Goal: Task Accomplishment & Management: Manage account settings

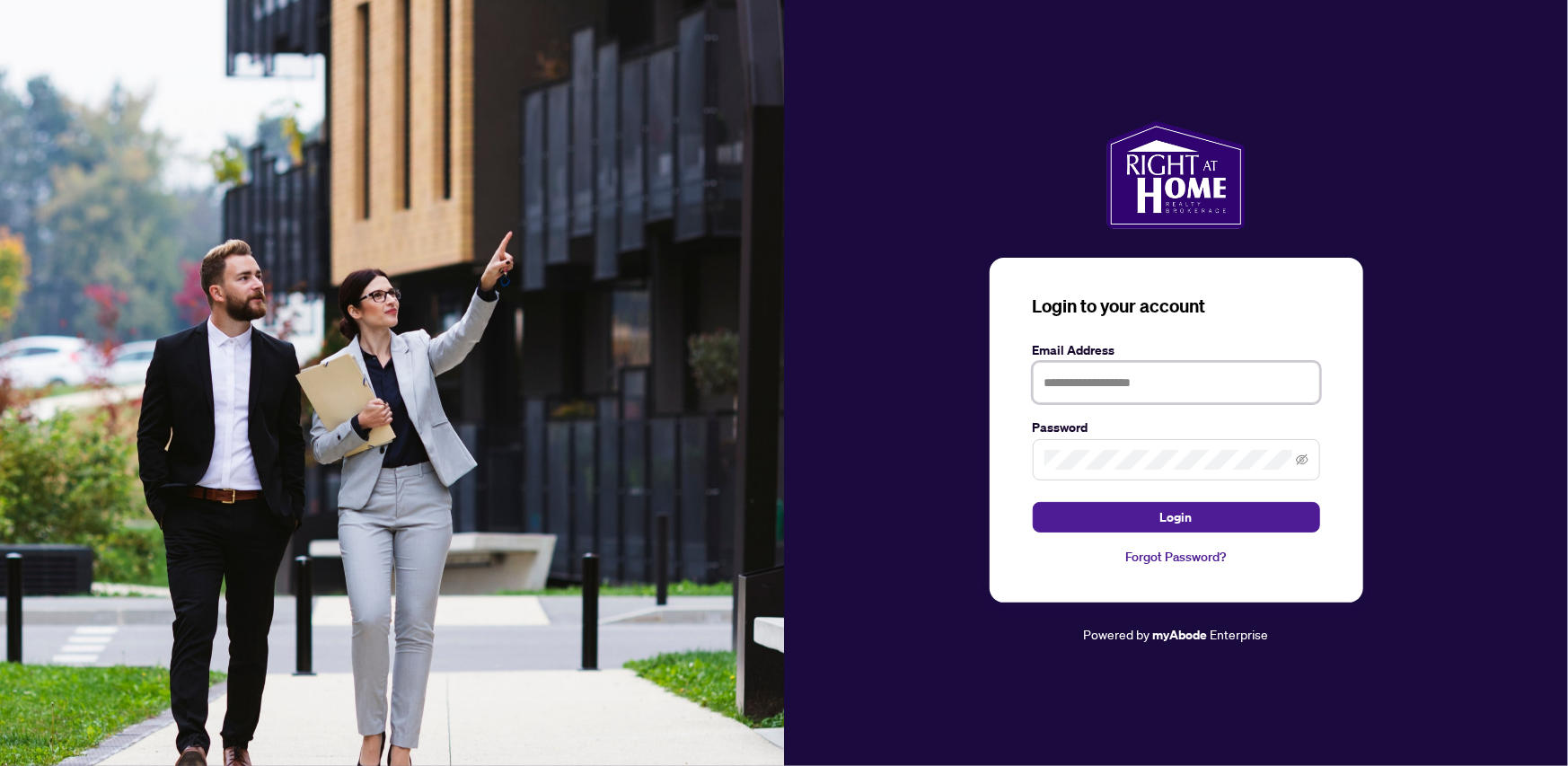
type input "**********"
click at [1306, 451] on span at bounding box center [1176, 460] width 287 height 41
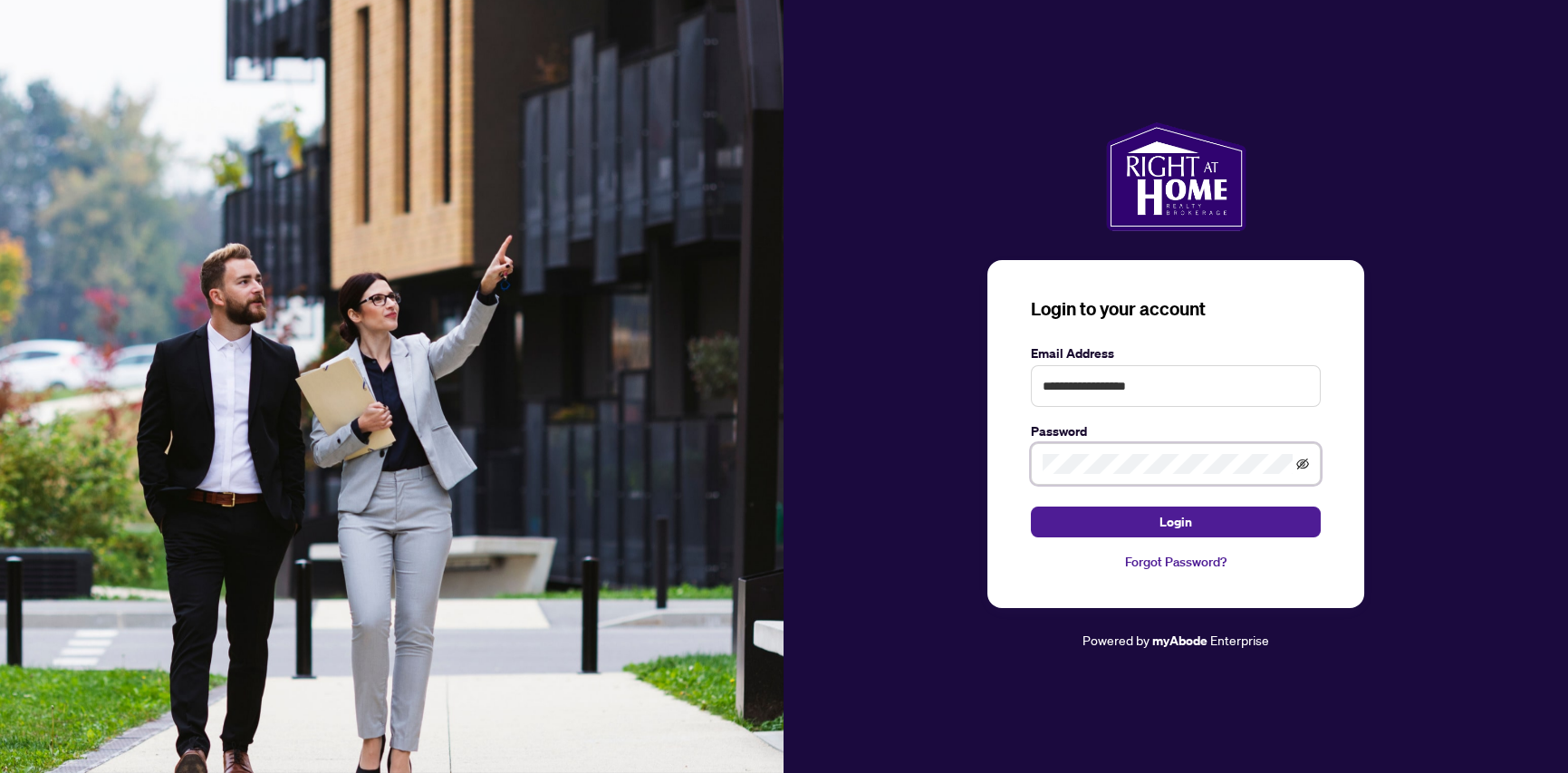
click at [1306, 465] on icon "eye-invisible" at bounding box center [1303, 463] width 13 height 13
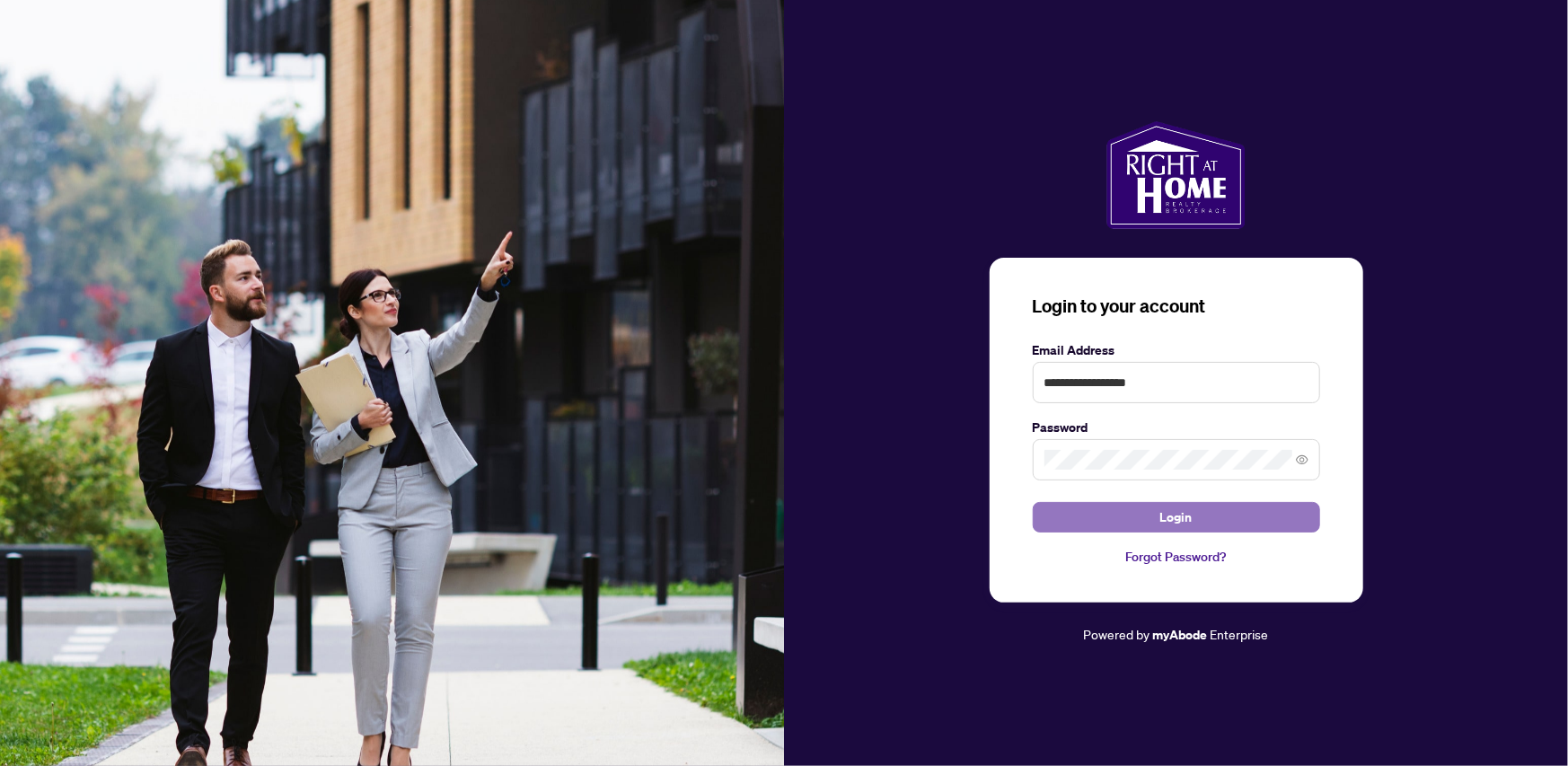
click at [1148, 514] on button "Login" at bounding box center [1176, 517] width 287 height 30
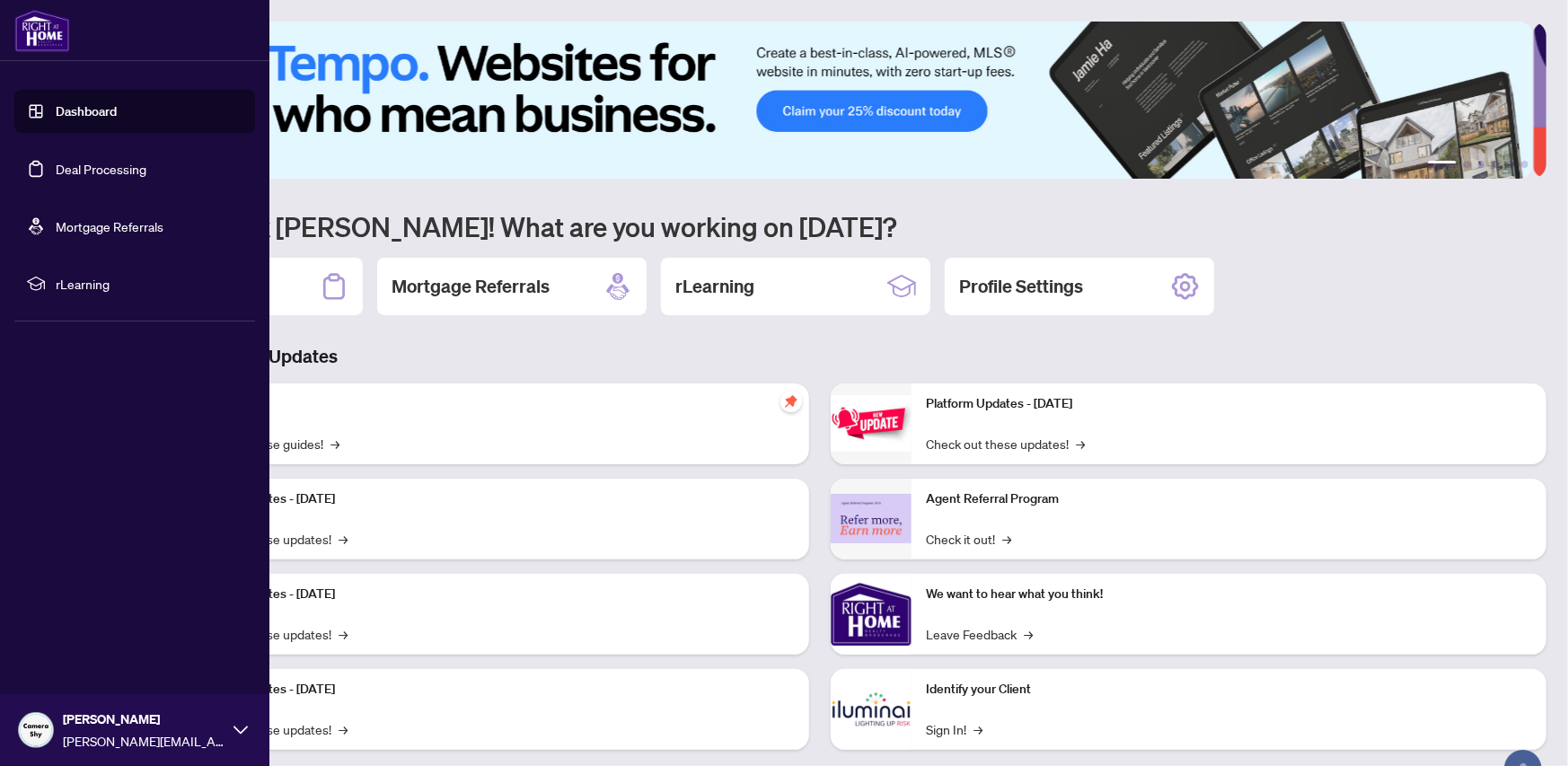
click at [103, 168] on link "Deal Processing" at bounding box center [100, 169] width 91 height 17
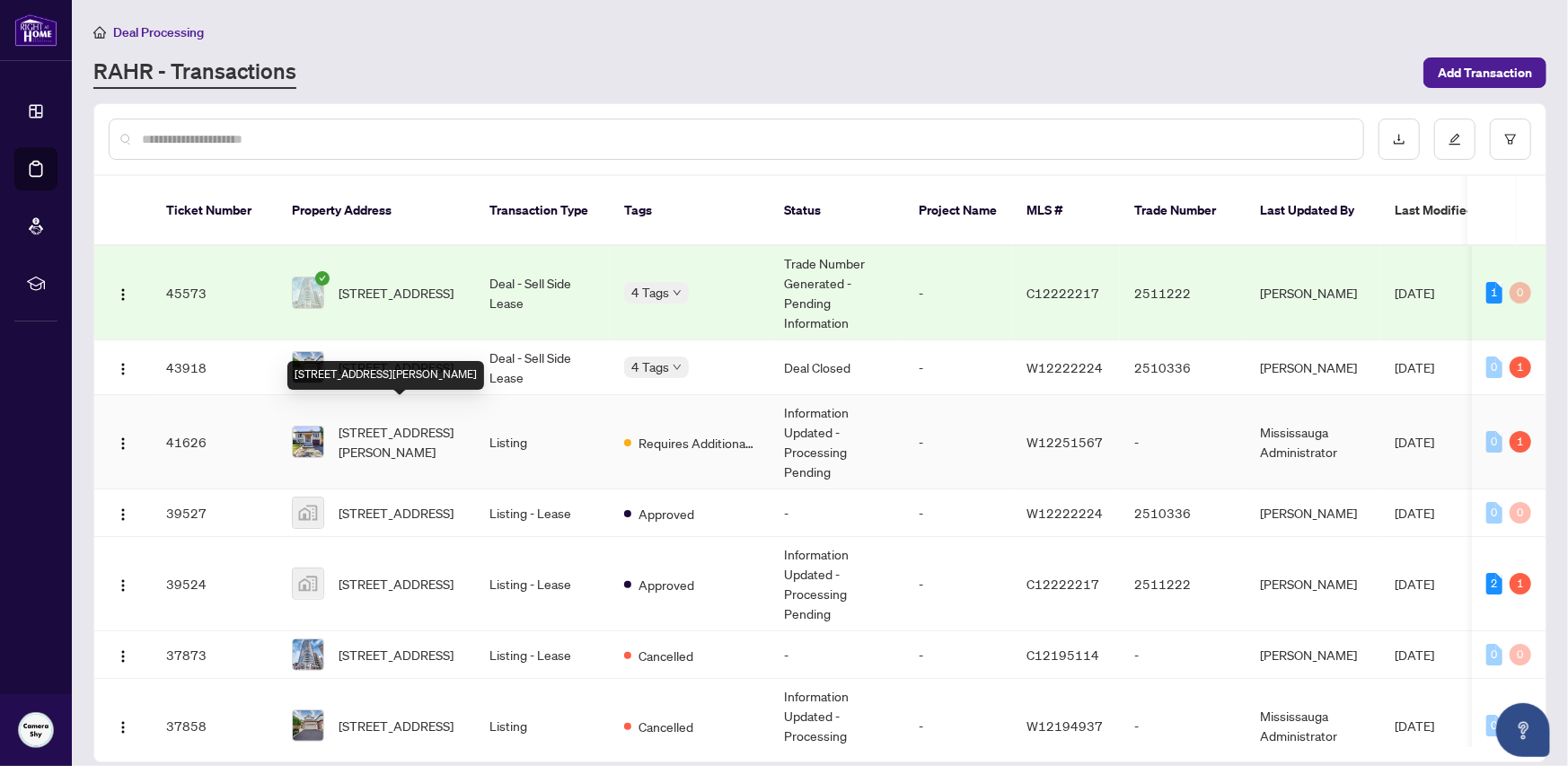
click at [417, 430] on span "[STREET_ADDRESS][PERSON_NAME]" at bounding box center [399, 441] width 122 height 40
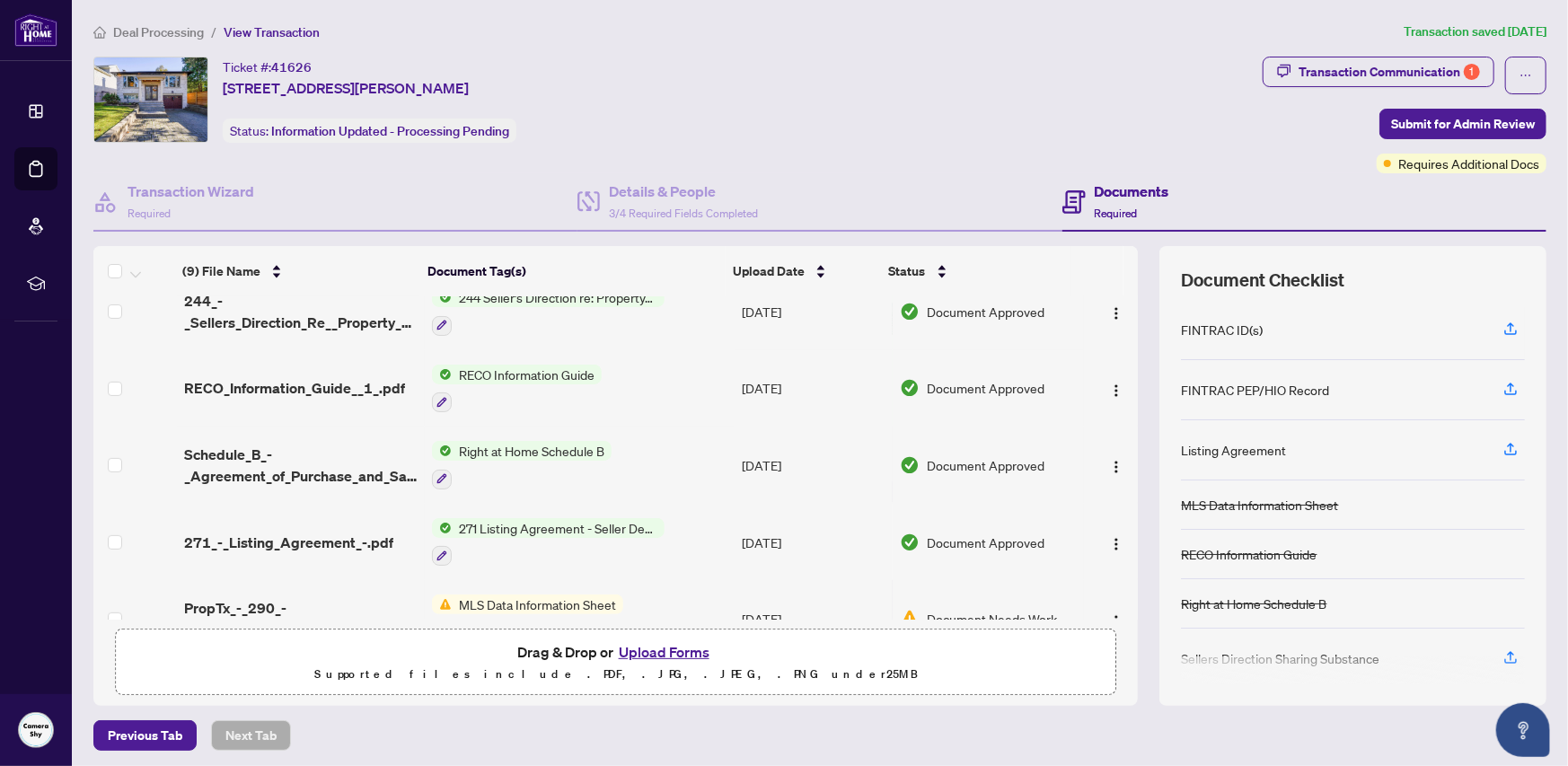
scroll to position [368, 0]
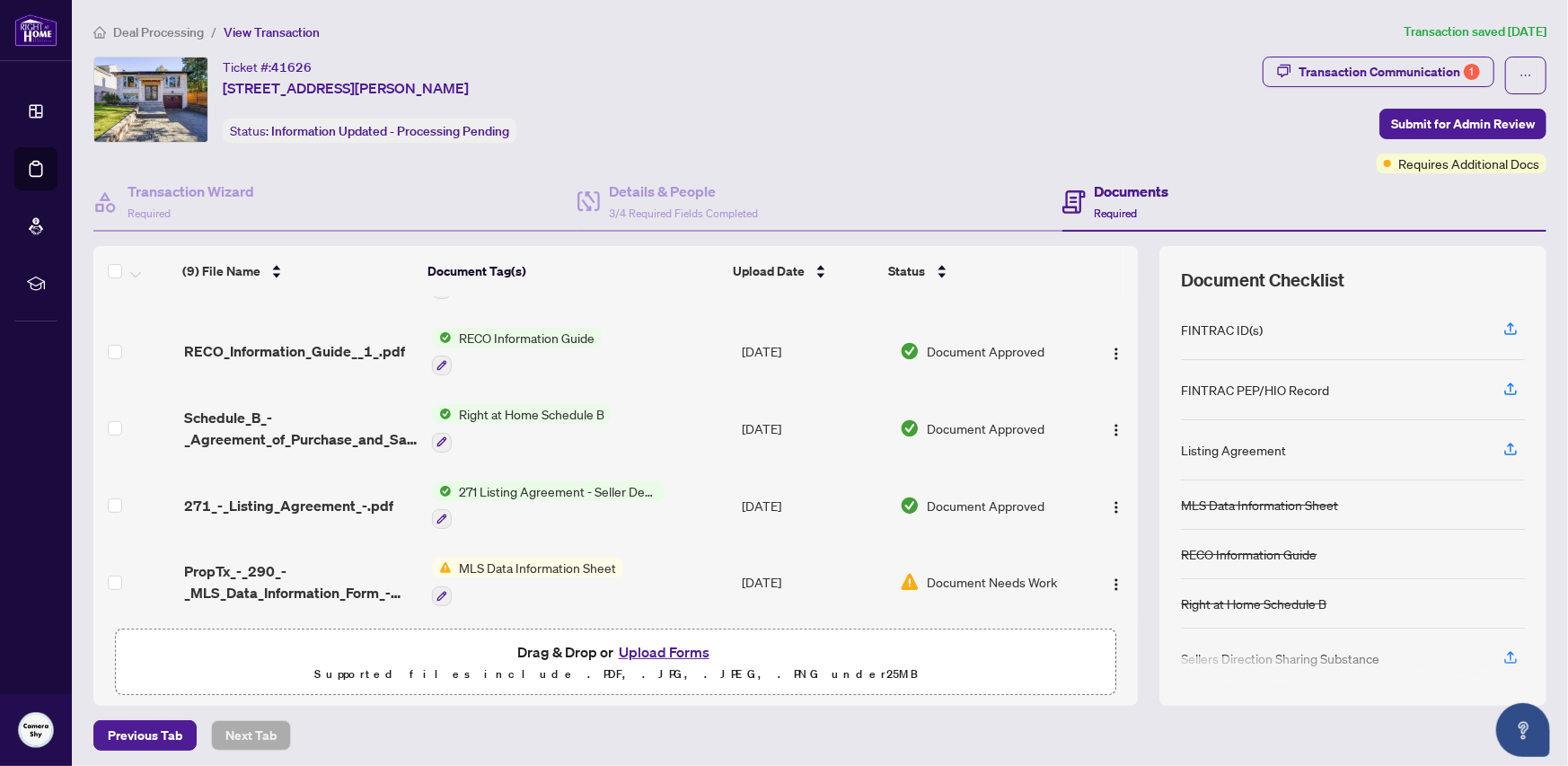
click at [1014, 578] on span "Document Needs Work" at bounding box center [992, 582] width 131 height 19
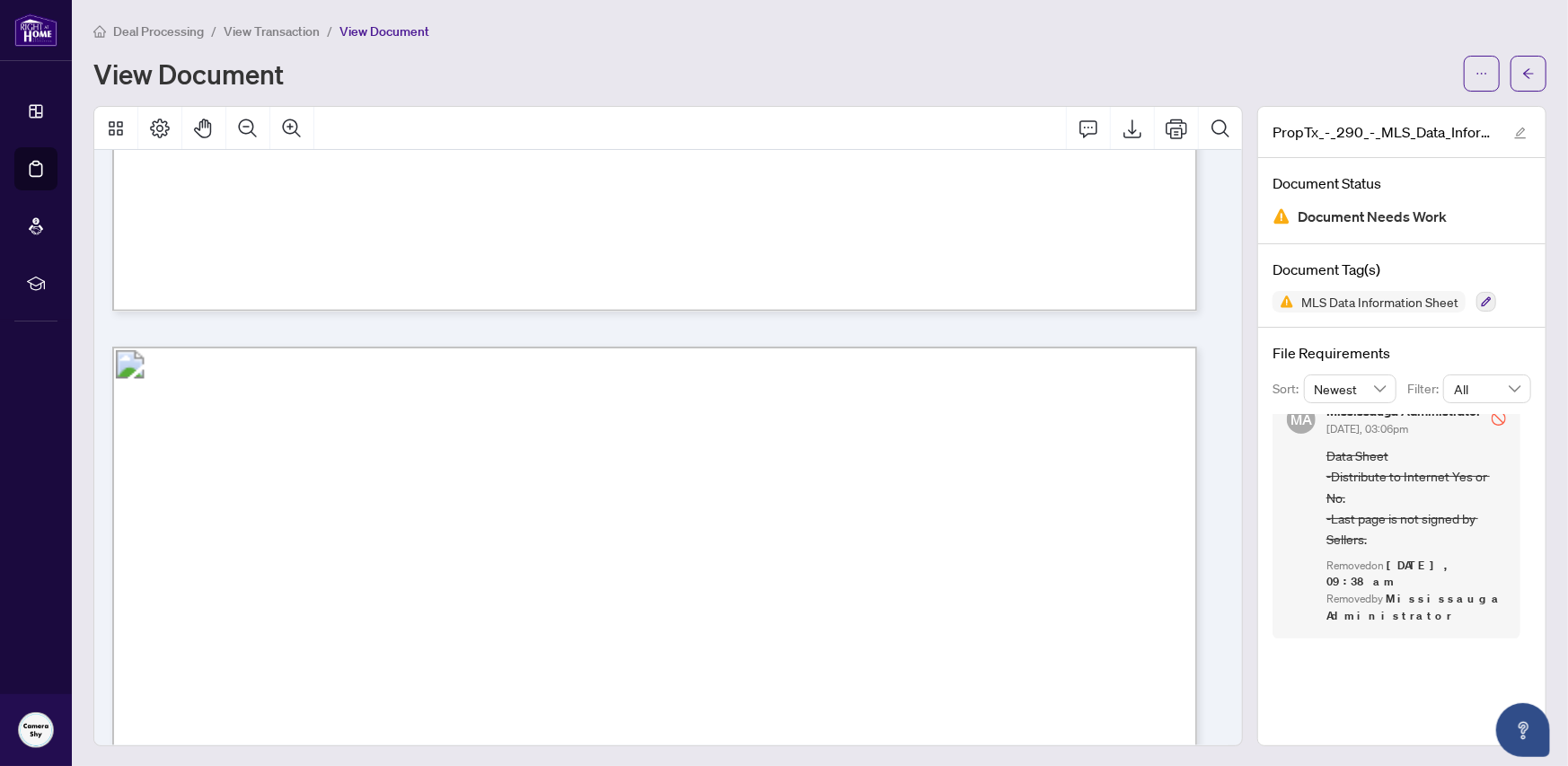
scroll to position [1527, 0]
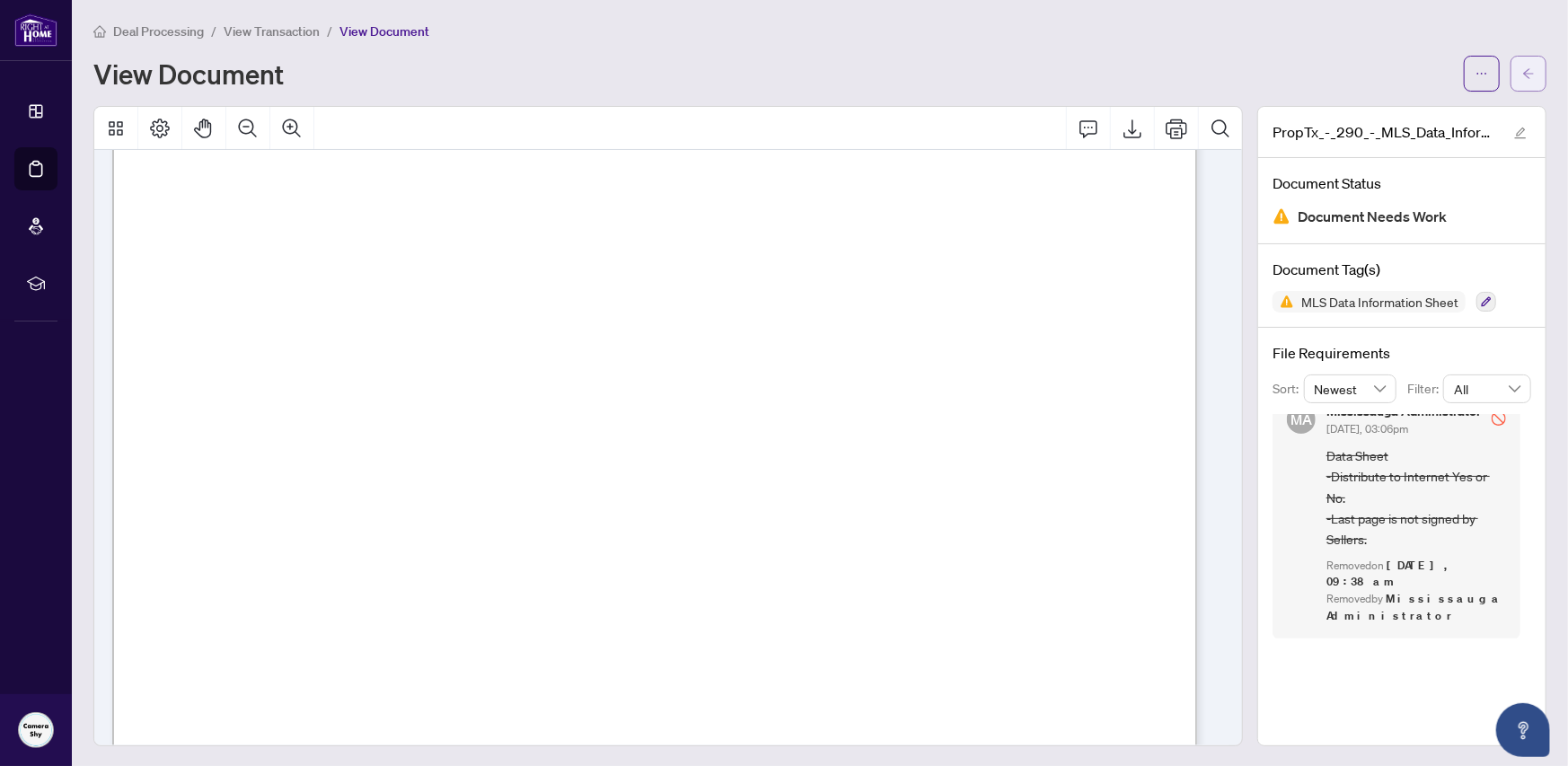
click at [1527, 79] on button "button" at bounding box center [1528, 73] width 36 height 36
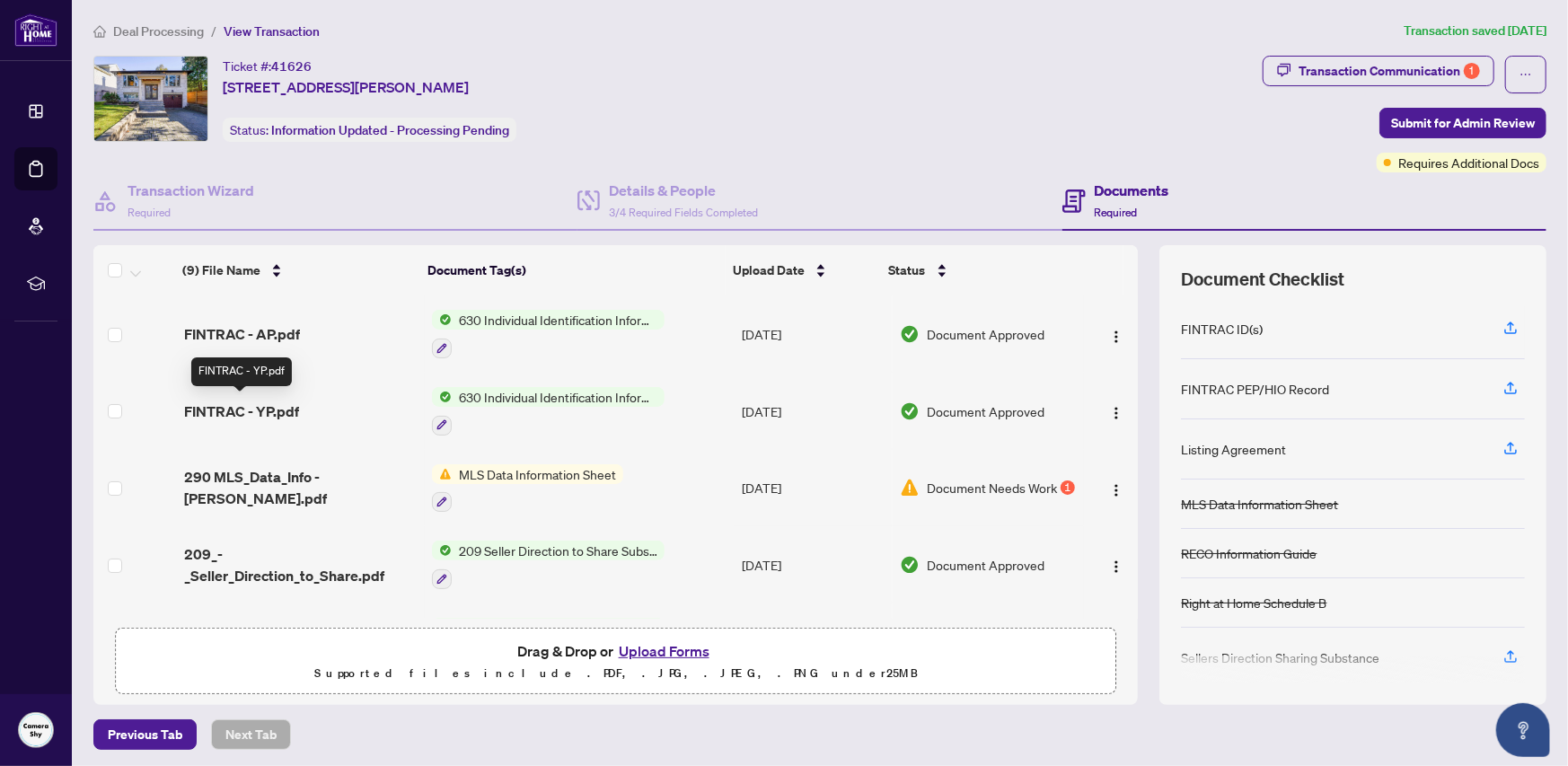
click at [229, 402] on span "FINTRAC - YP.pdf" at bounding box center [242, 411] width 115 height 21
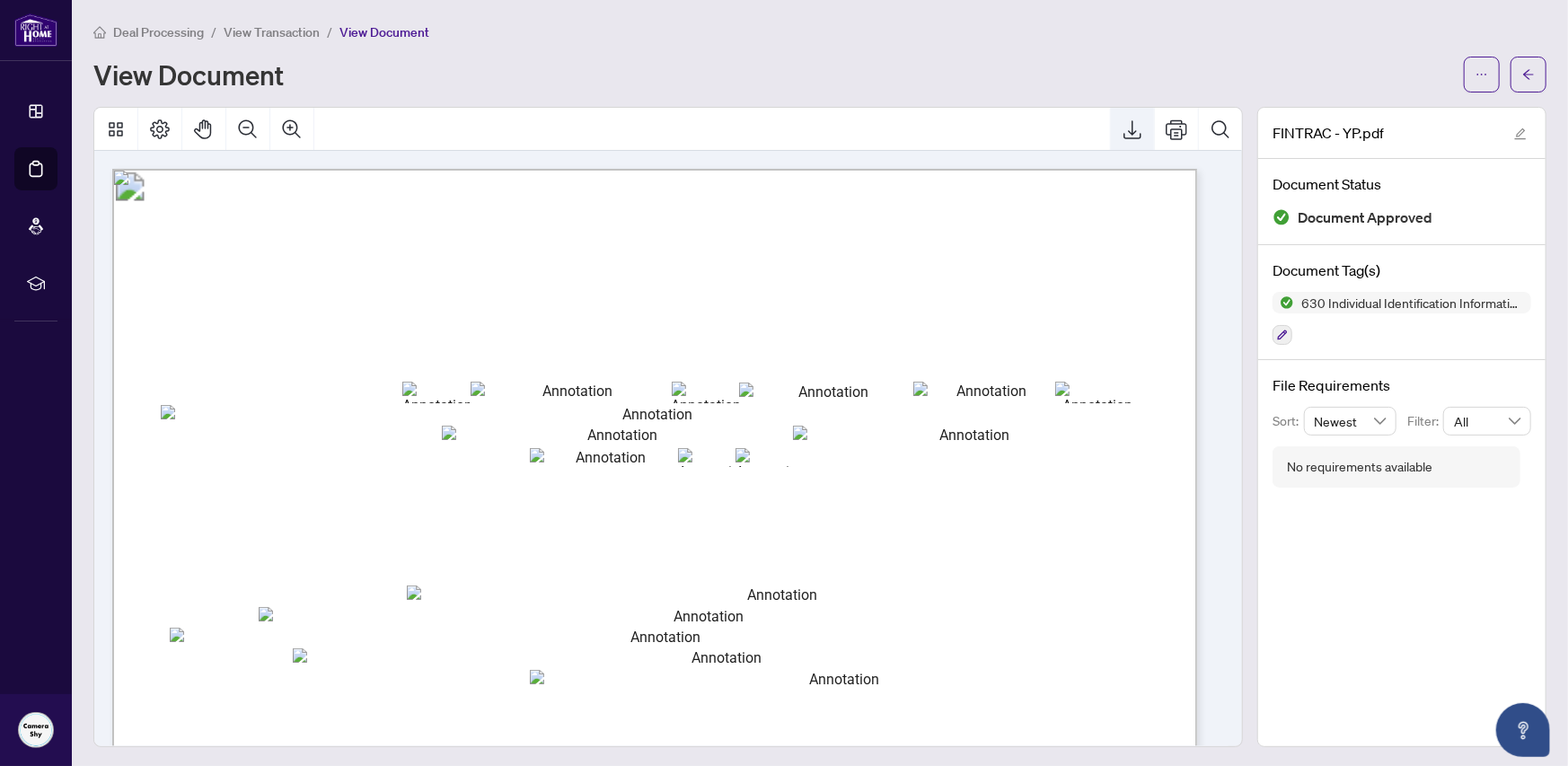
click at [1128, 136] on icon "Export" at bounding box center [1132, 130] width 21 height 21
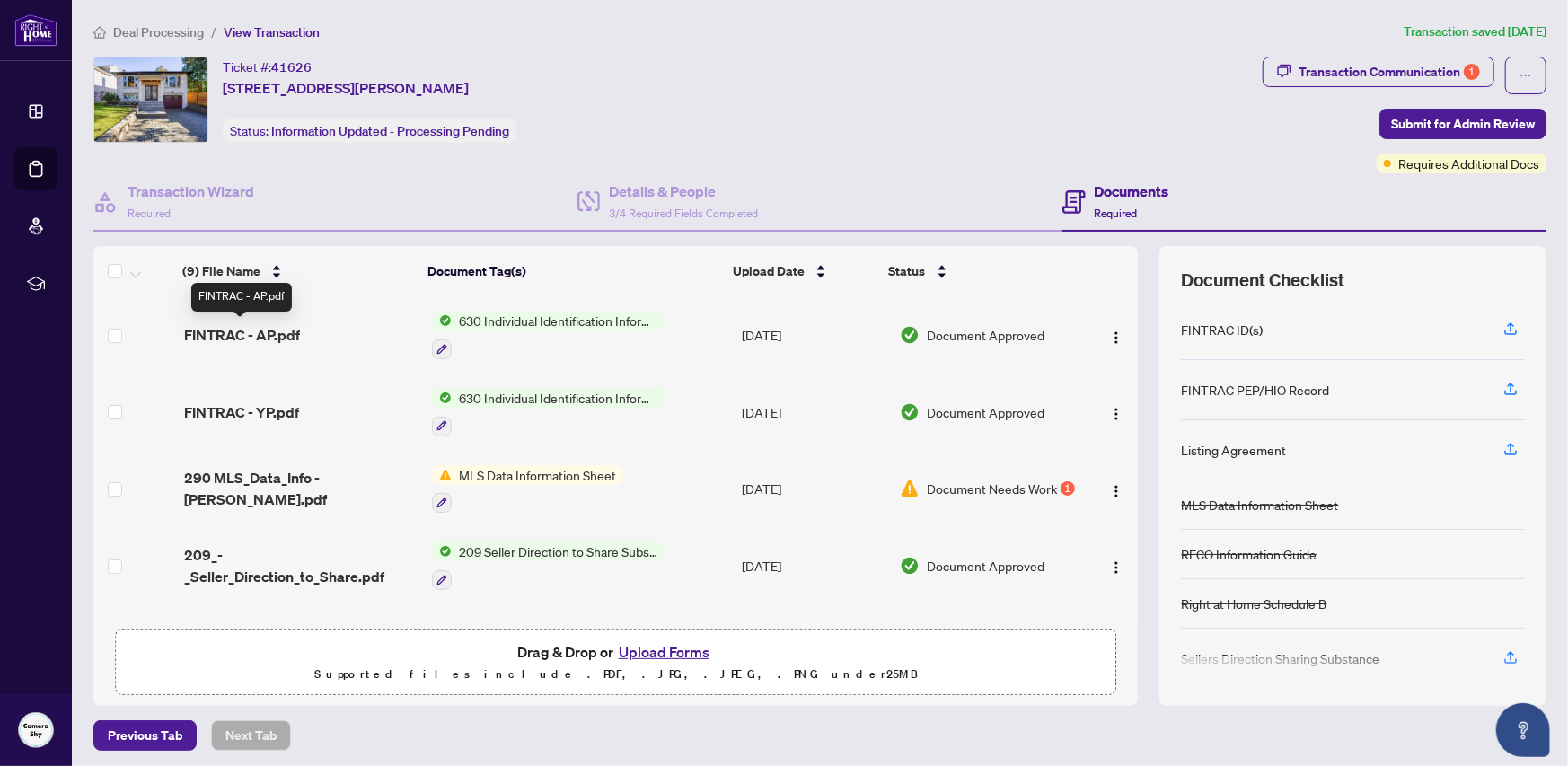
click at [235, 328] on span "FINTRAC - AP.pdf" at bounding box center [242, 335] width 116 height 21
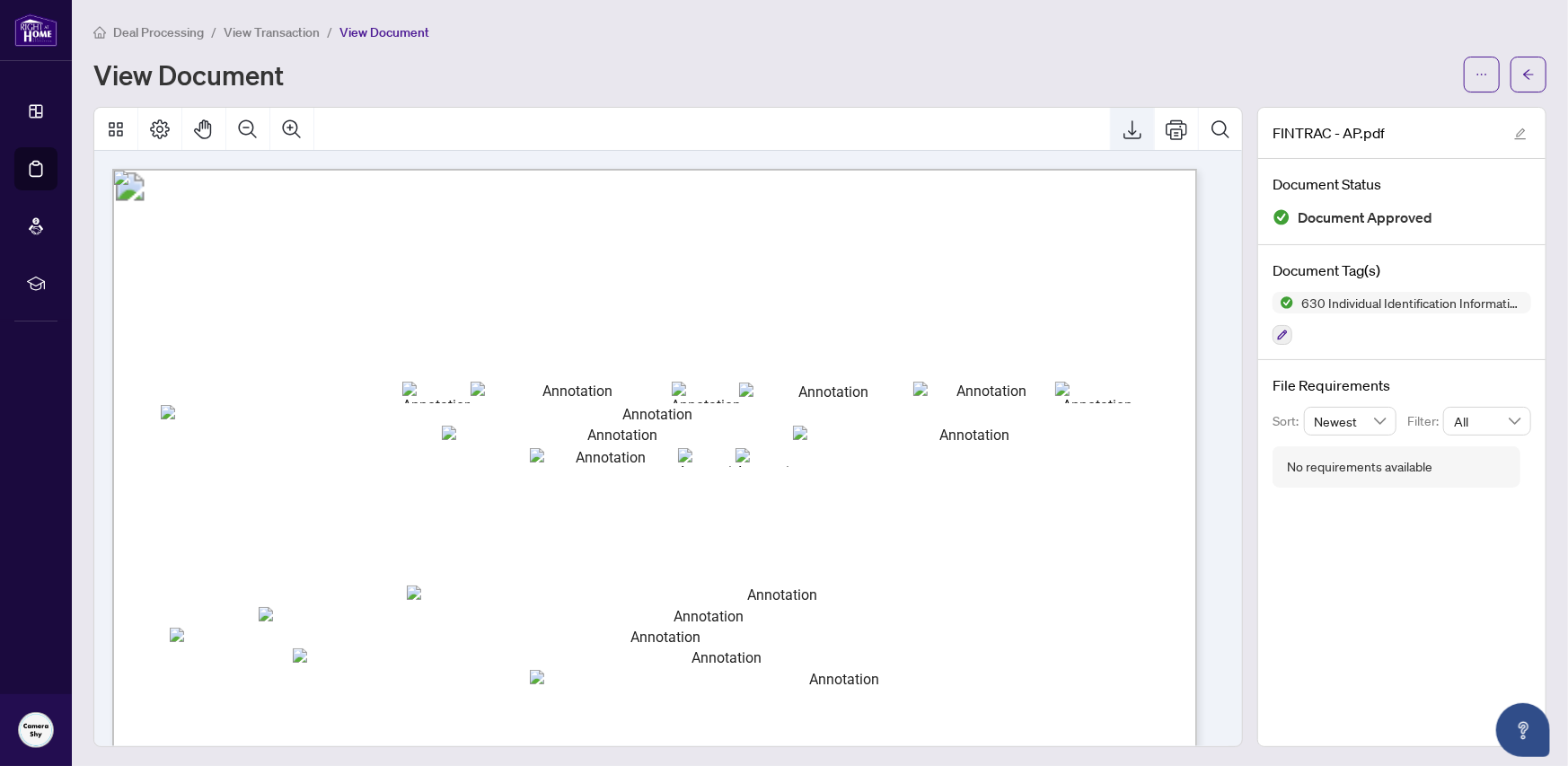
click at [1118, 138] on button "Export" at bounding box center [1132, 130] width 43 height 43
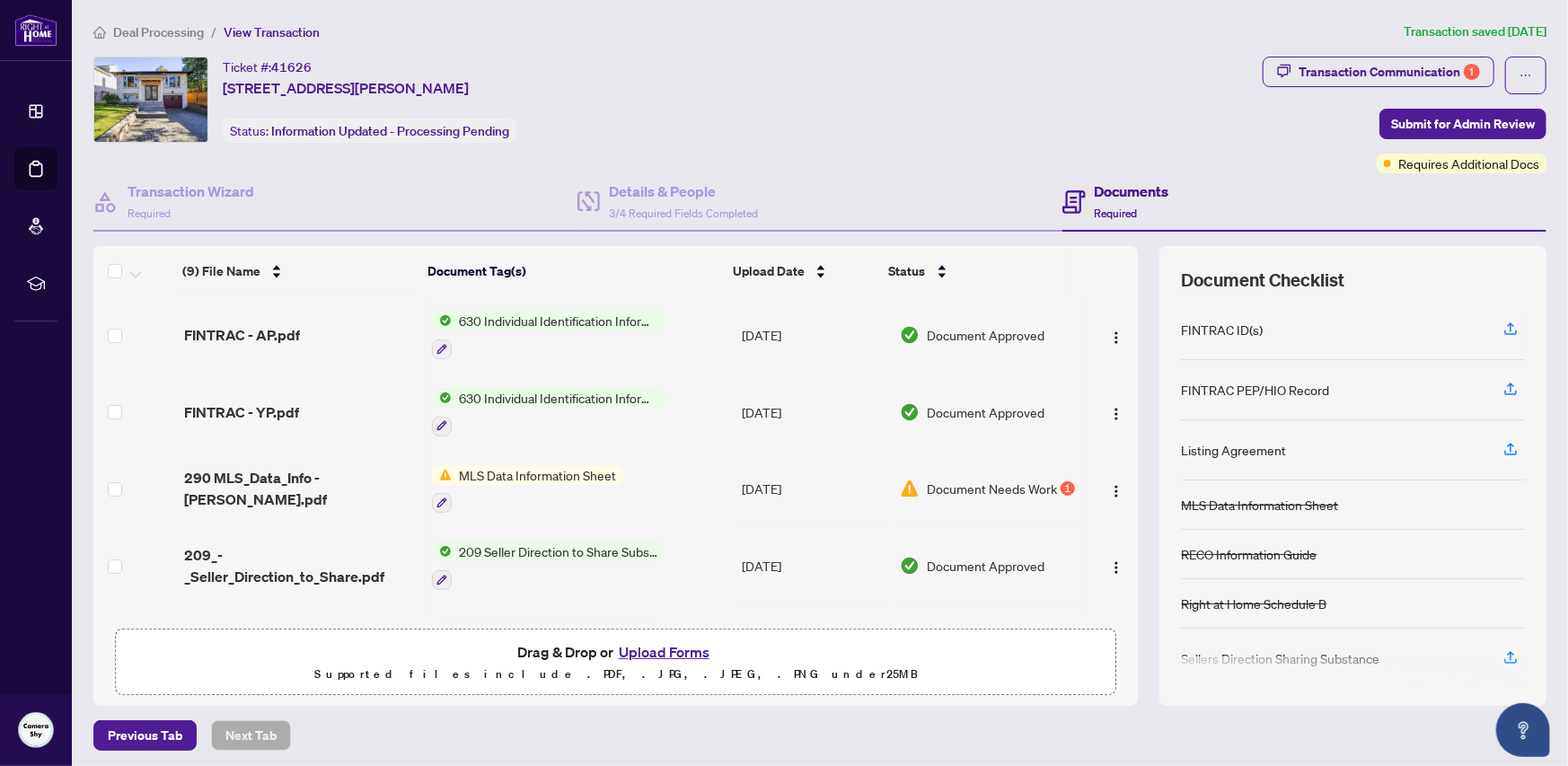
click at [972, 479] on span "Document Needs Work" at bounding box center [992, 488] width 131 height 19
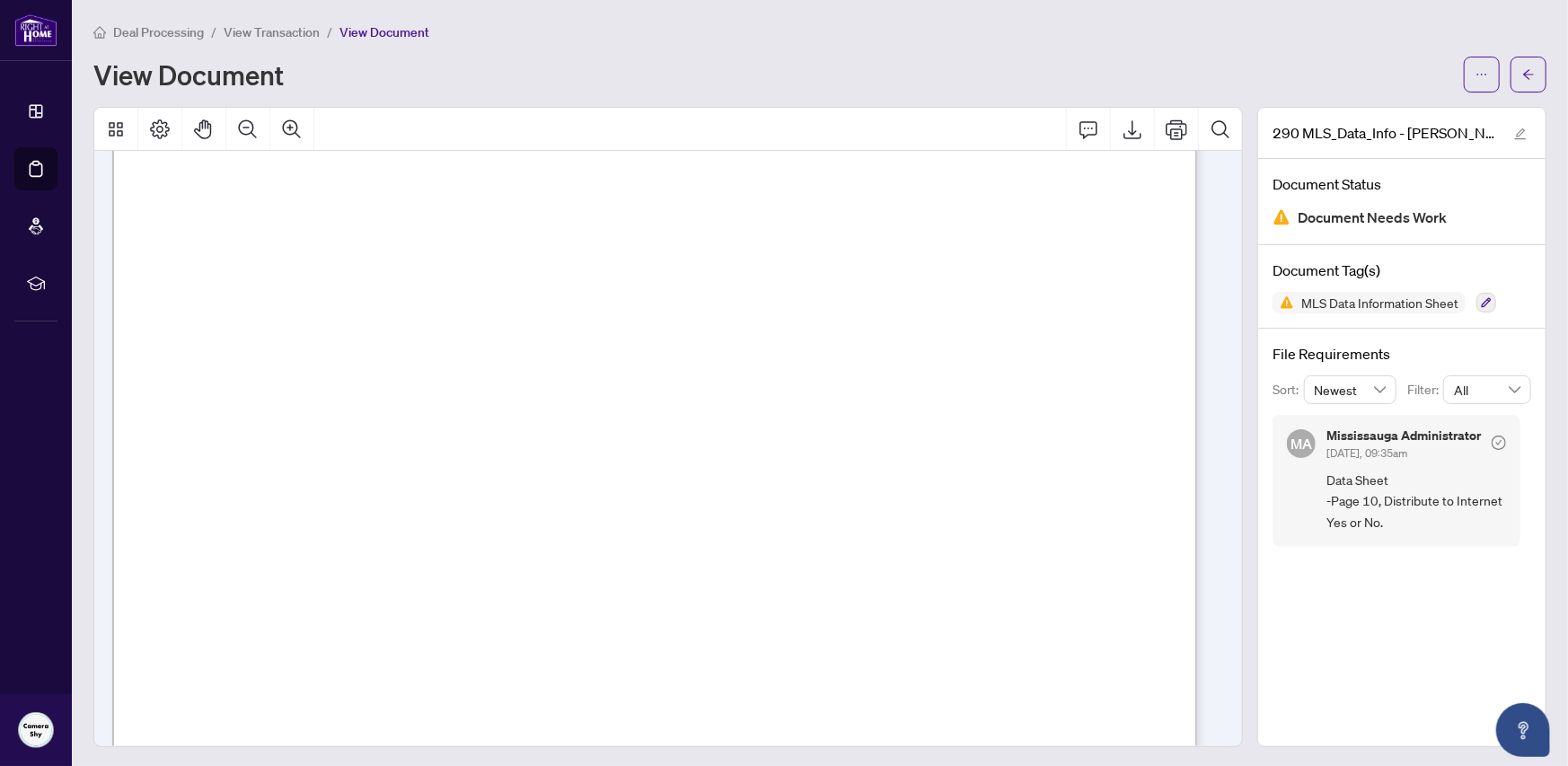
scroll to position [449, 0]
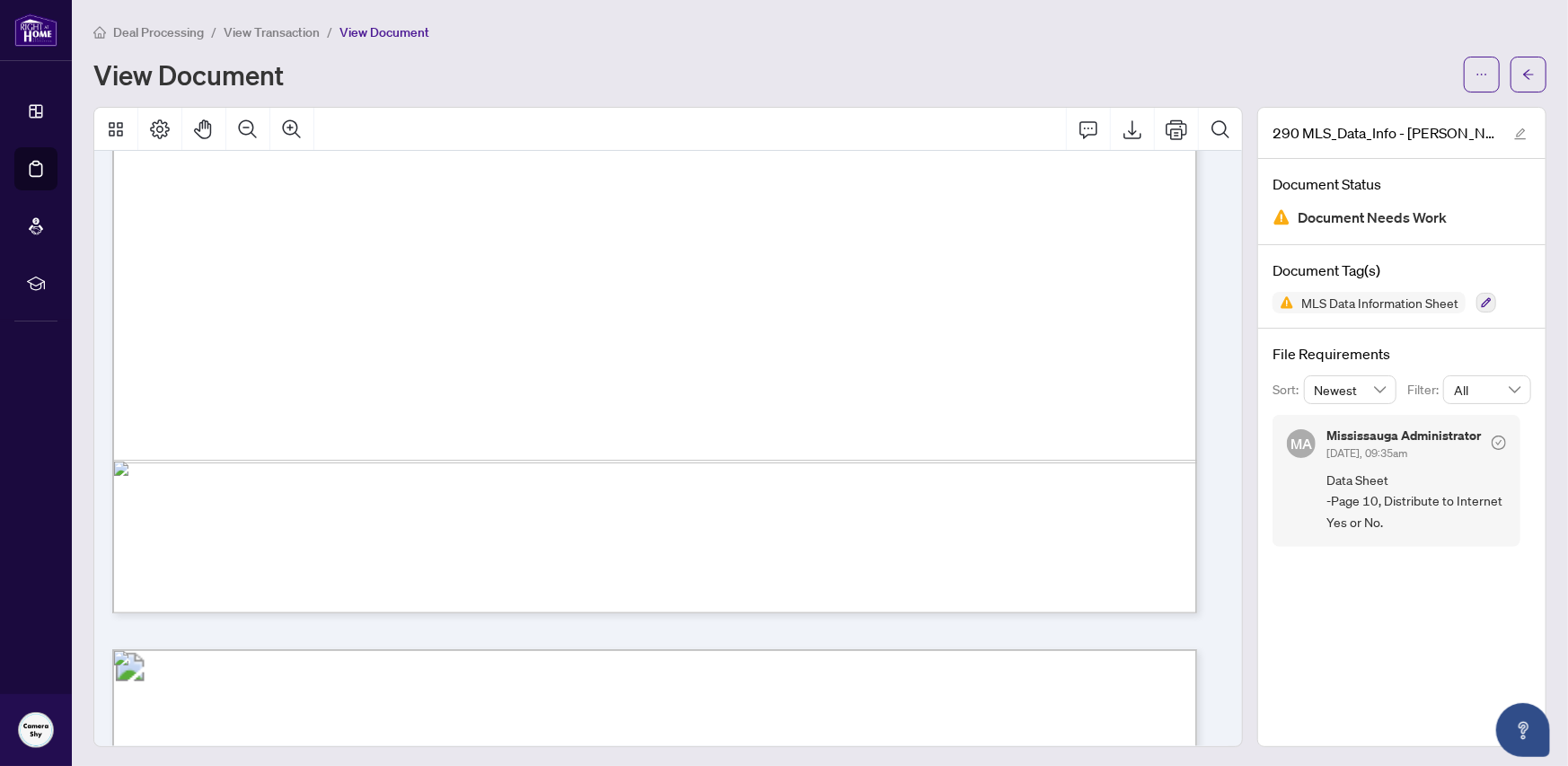
scroll to position [15807, 0]
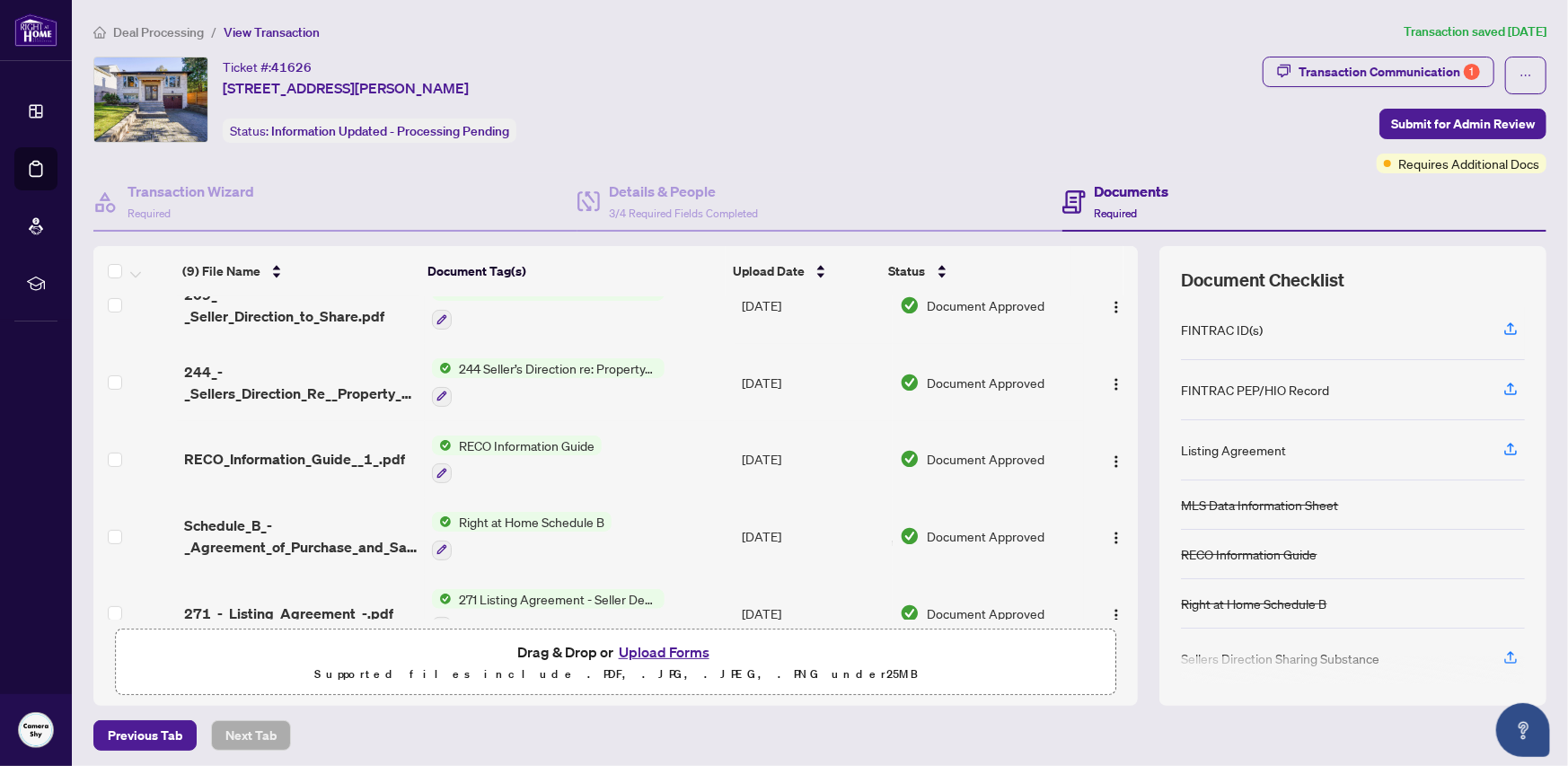
scroll to position [269, 0]
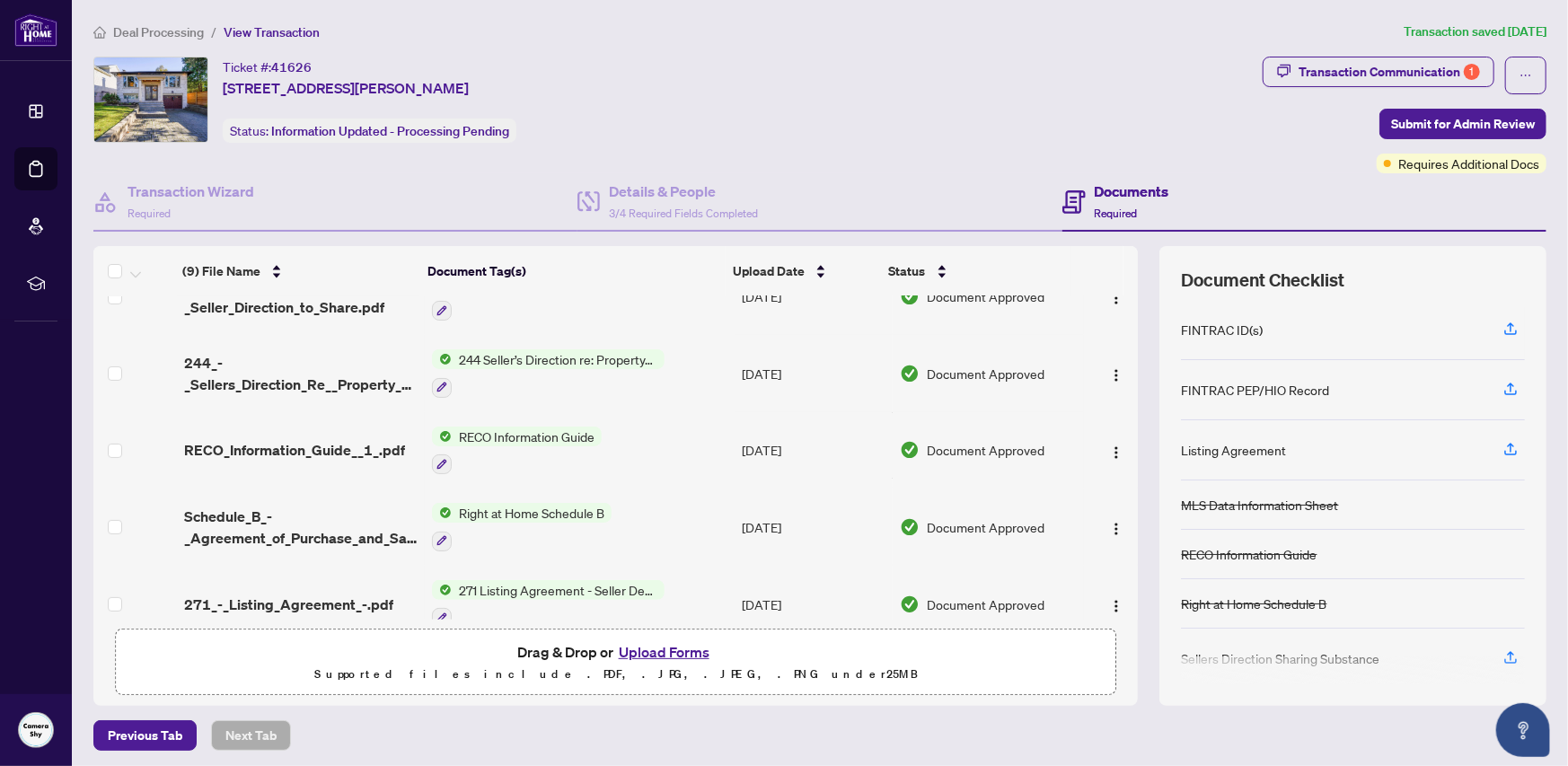
click at [601, 357] on span "244 Seller’s Direction re: Property/Offers" at bounding box center [558, 360] width 212 height 19
click at [289, 382] on span "244_-_Sellers_Direction_Re__Property_Offers__1_.pdf" at bounding box center [301, 373] width 234 height 43
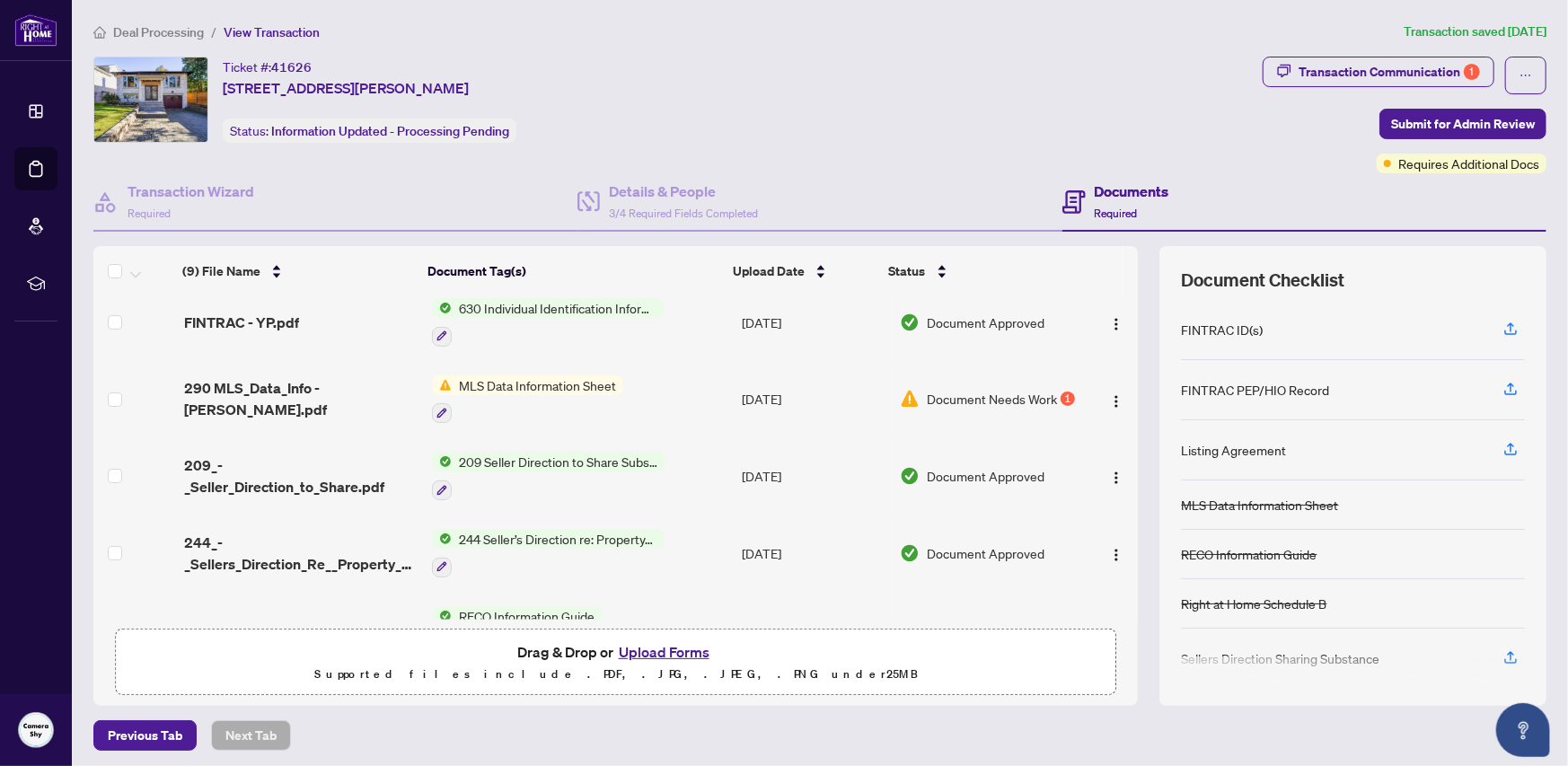
scroll to position [179, 0]
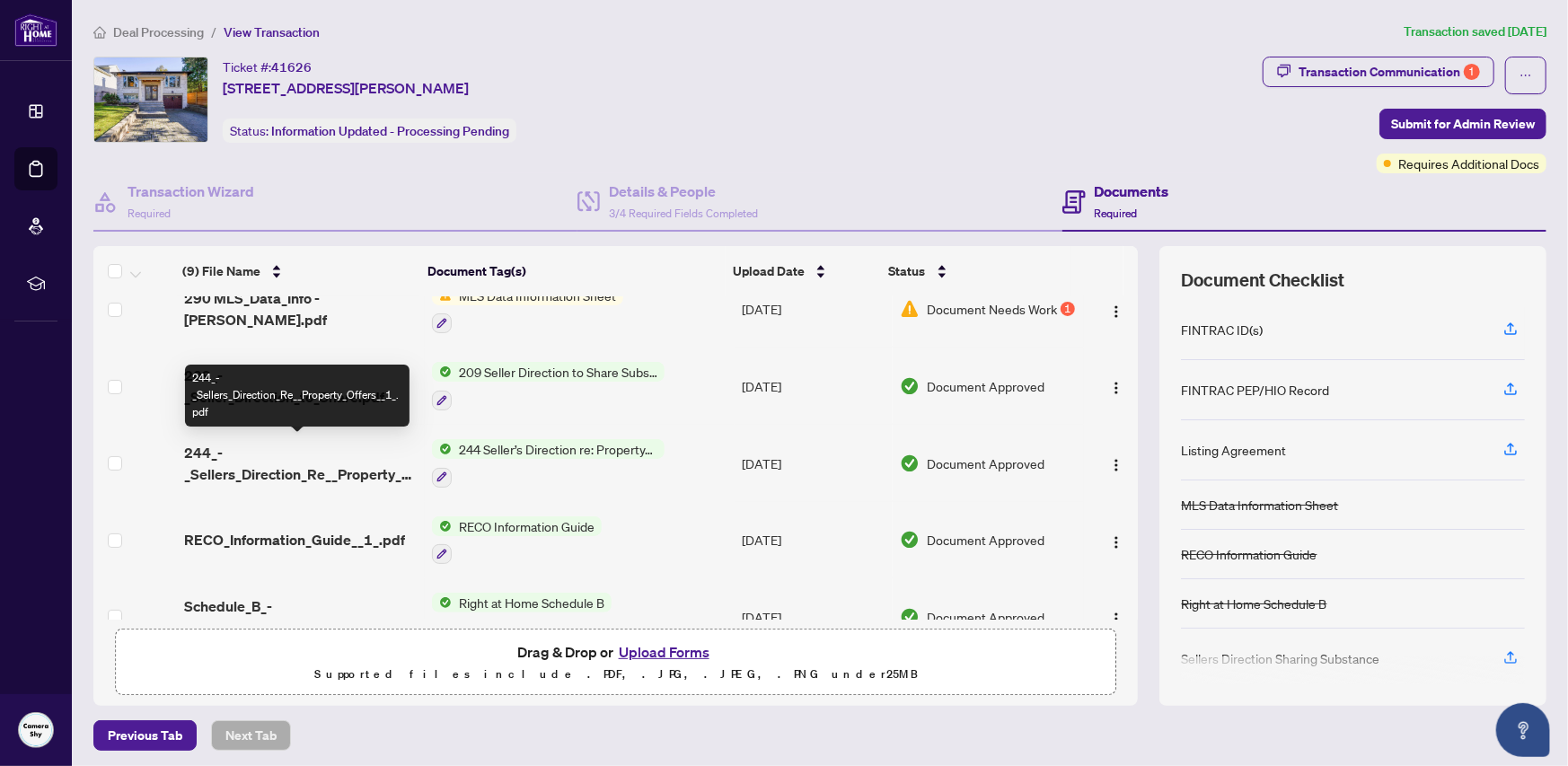
click at [282, 470] on span "244_-_Sellers_Direction_Re__Property_Offers__1_.pdf" at bounding box center [301, 463] width 234 height 43
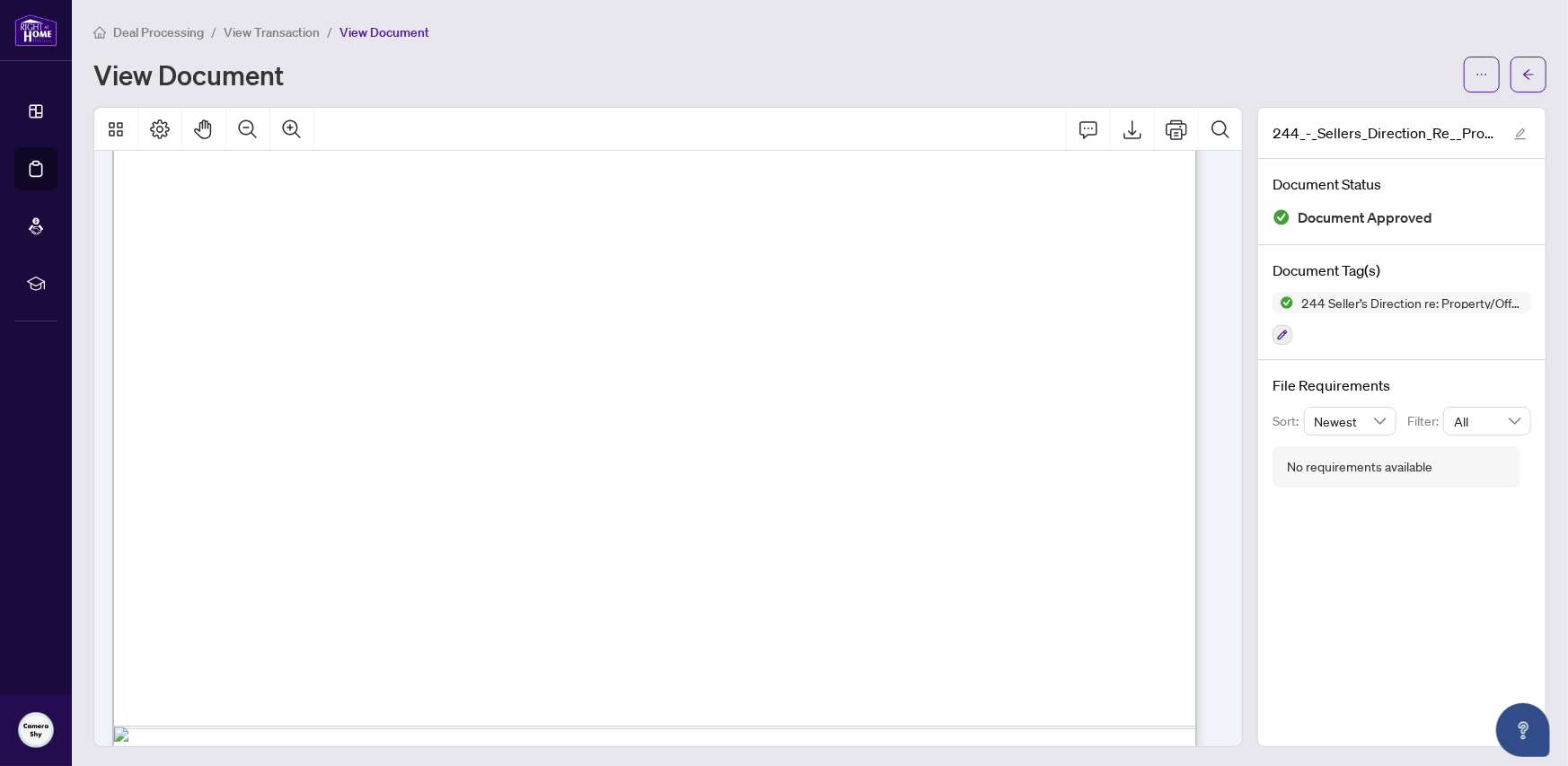
scroll to position [844, 0]
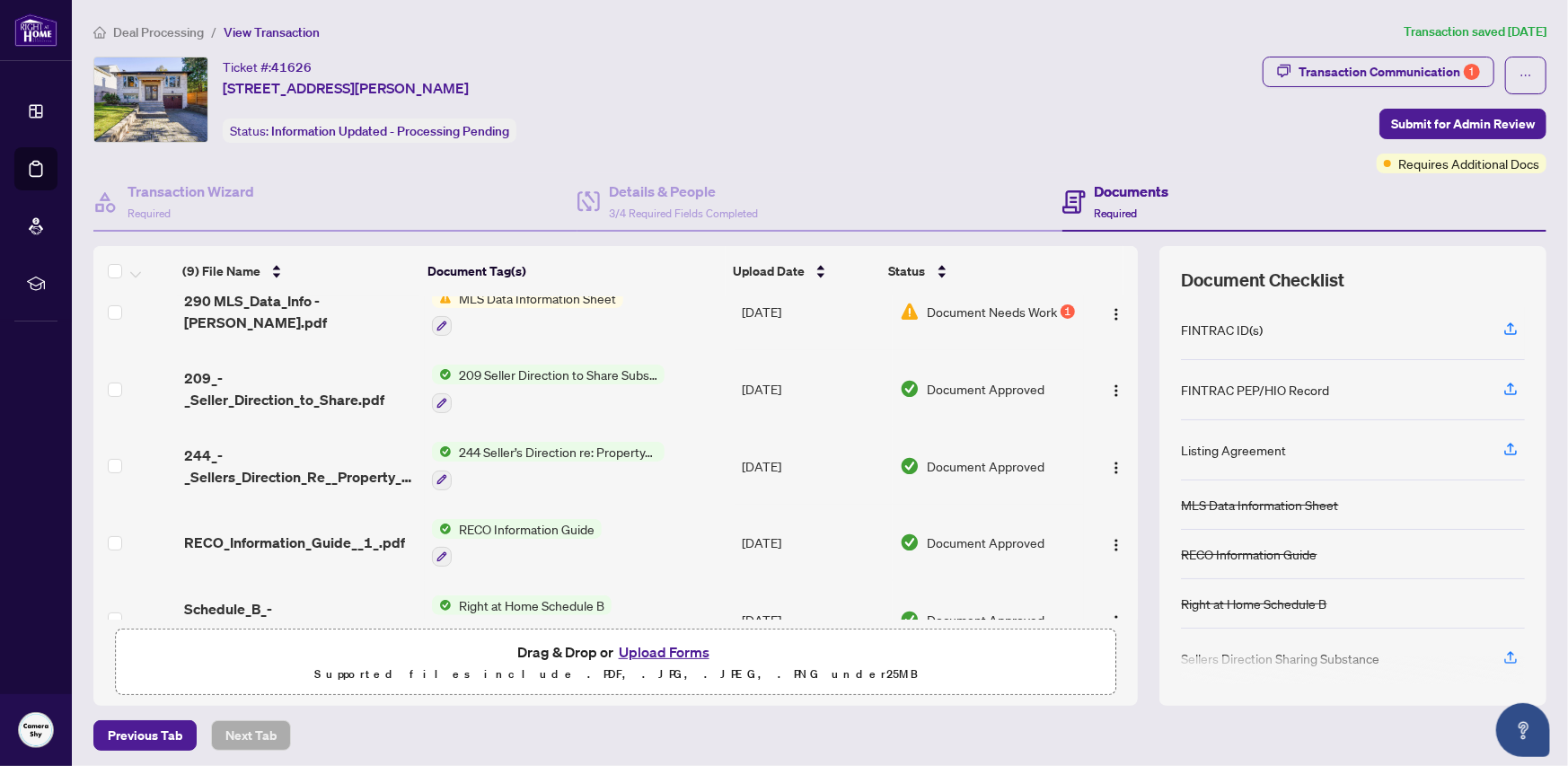
scroll to position [179, 0]
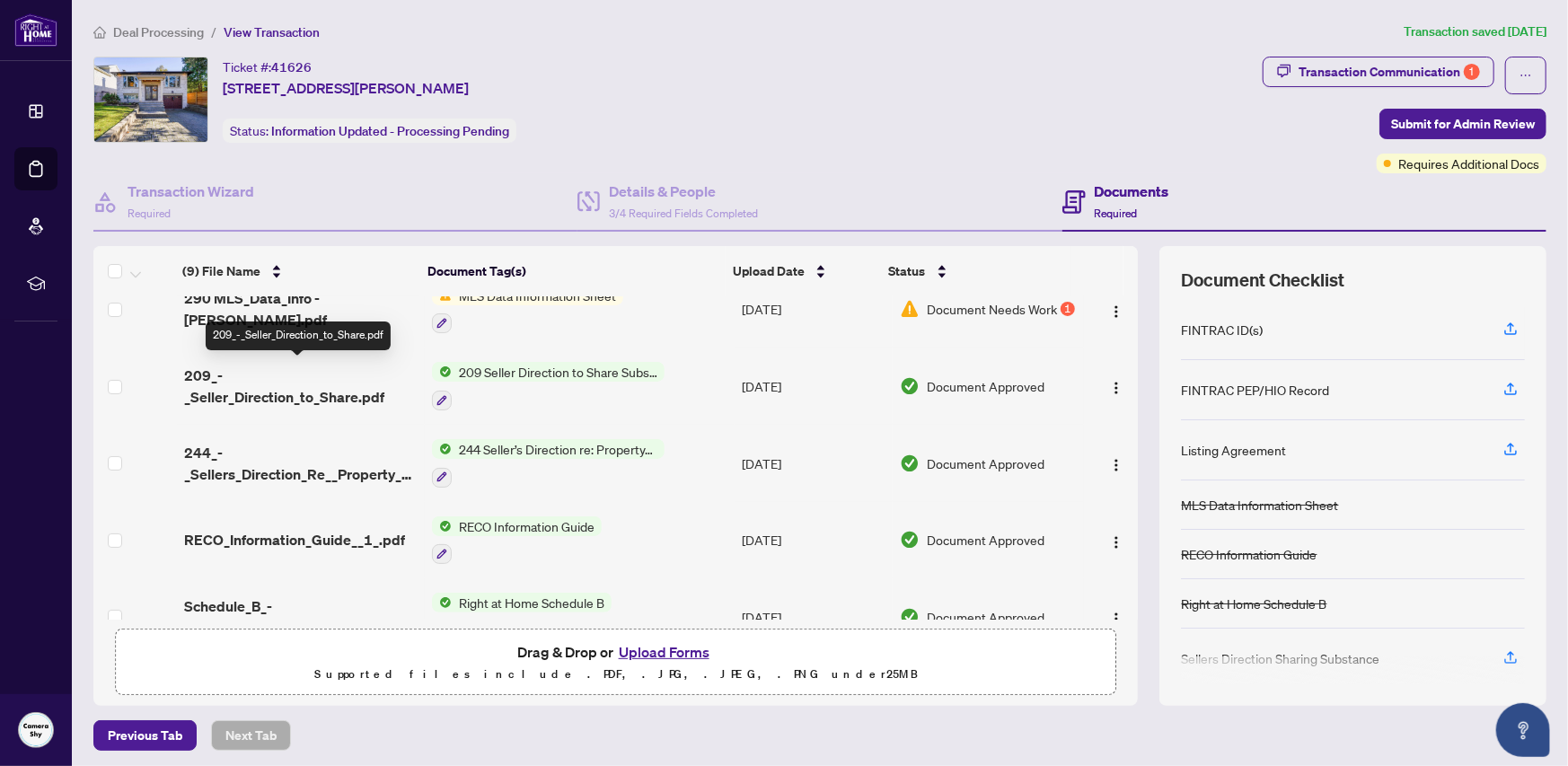
click at [324, 392] on span "209_-_Seller_Direction_to_Share.pdf" at bounding box center [301, 386] width 234 height 43
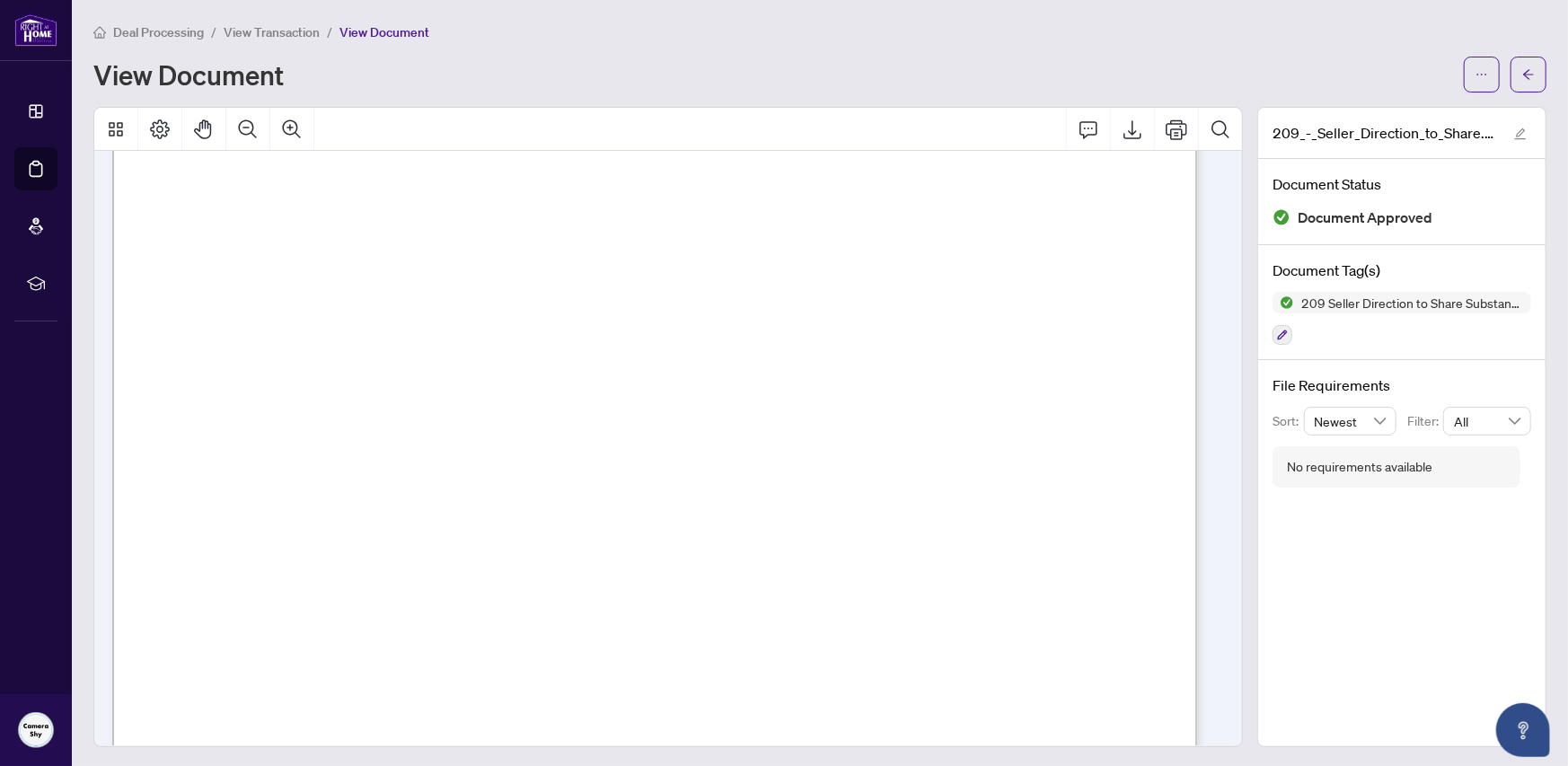
scroll to position [269, 0]
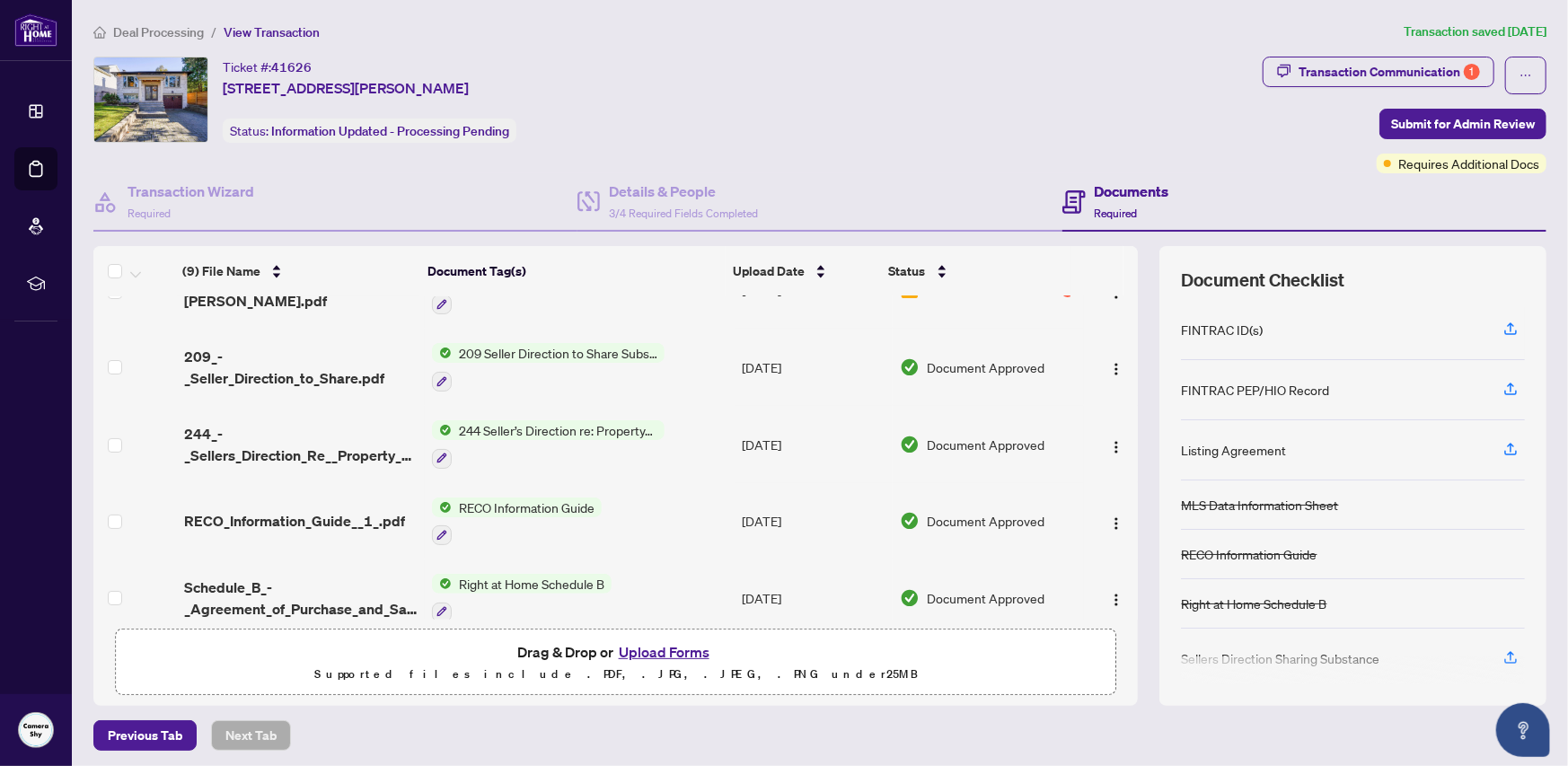
scroll to position [368, 0]
